Goal: Navigation & Orientation: Find specific page/section

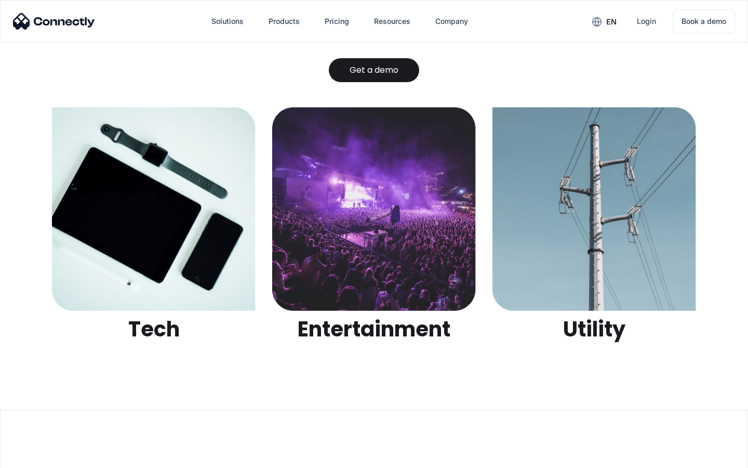
scroll to position [3277, 0]
